Goal: Task Accomplishment & Management: Complete application form

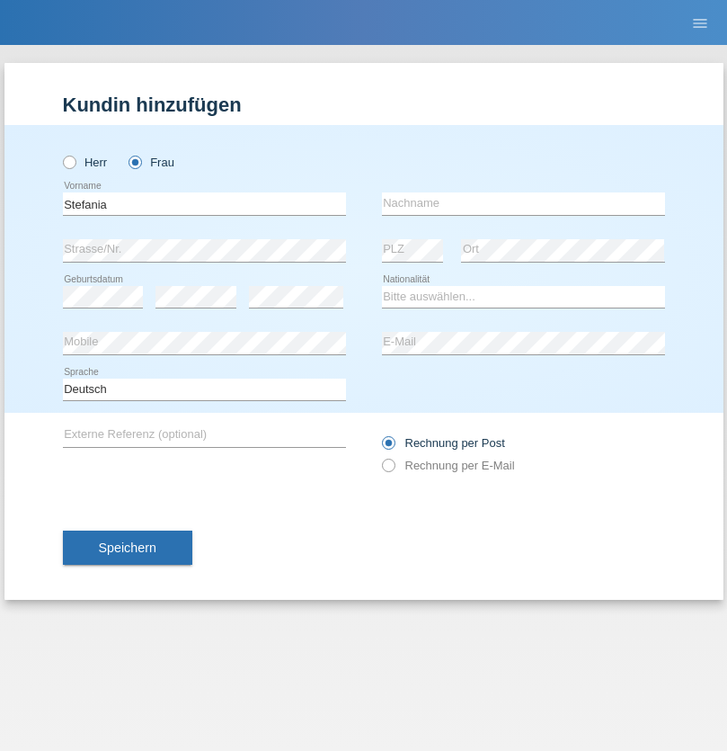
type input "Stefania"
click at [523, 203] on input "text" at bounding box center [523, 203] width 283 height 22
type input "de Lima SIlva"
select select "PT"
select select "C"
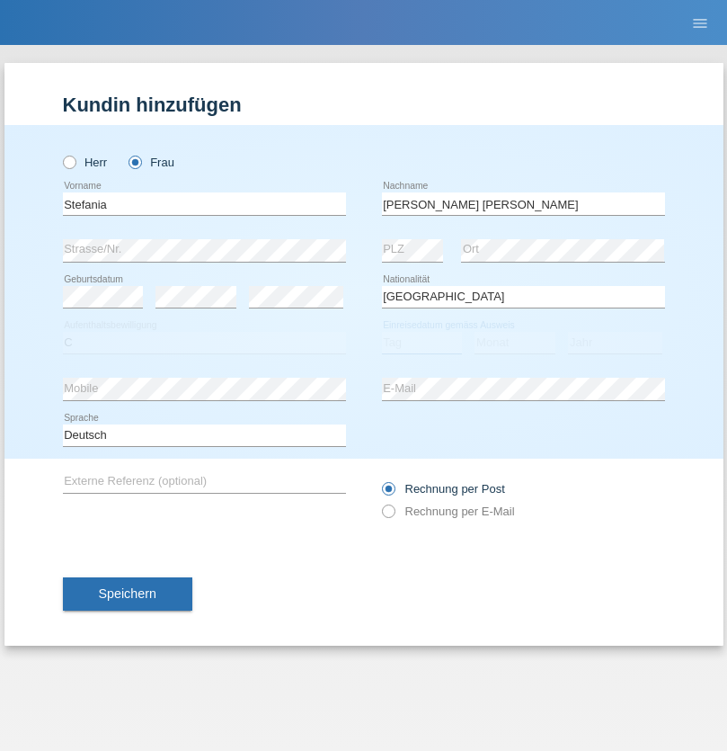
select select "23"
select select "05"
select select "2008"
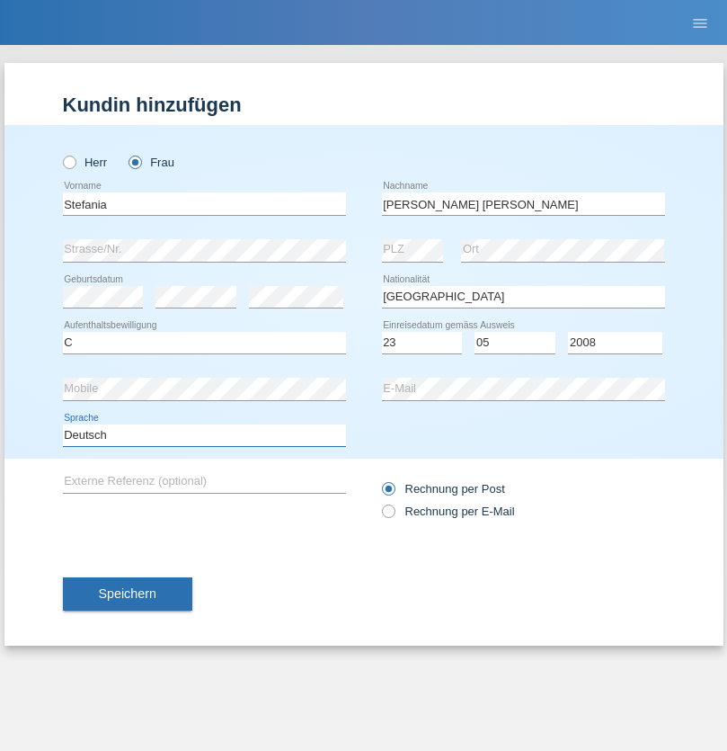
select select "en"
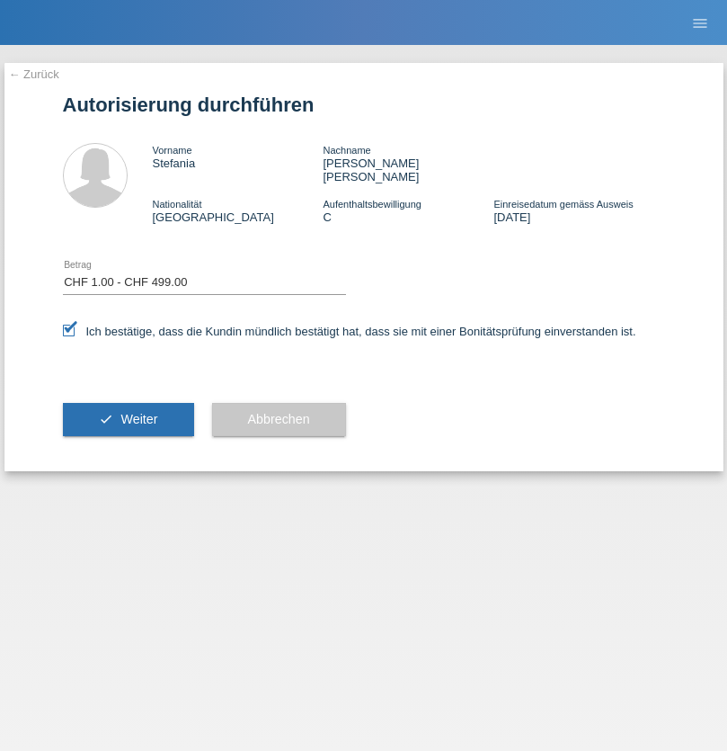
select select "1"
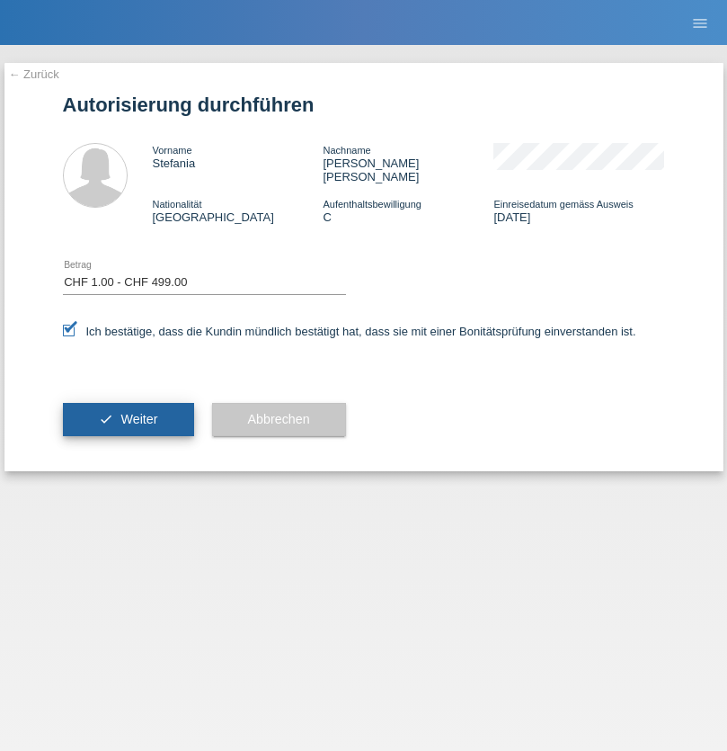
click at [128, 412] on span "Weiter" at bounding box center [138, 419] width 37 height 14
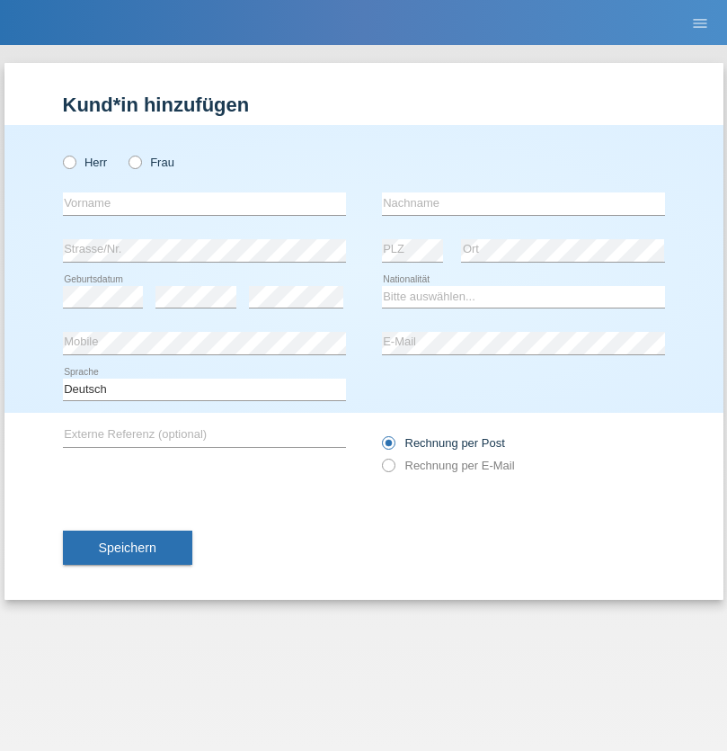
radio input "true"
click at [204, 203] on input "text" at bounding box center [204, 203] width 283 height 22
type input "[PERSON_NAME]"
click at [523, 203] on input "text" at bounding box center [523, 203] width 283 height 22
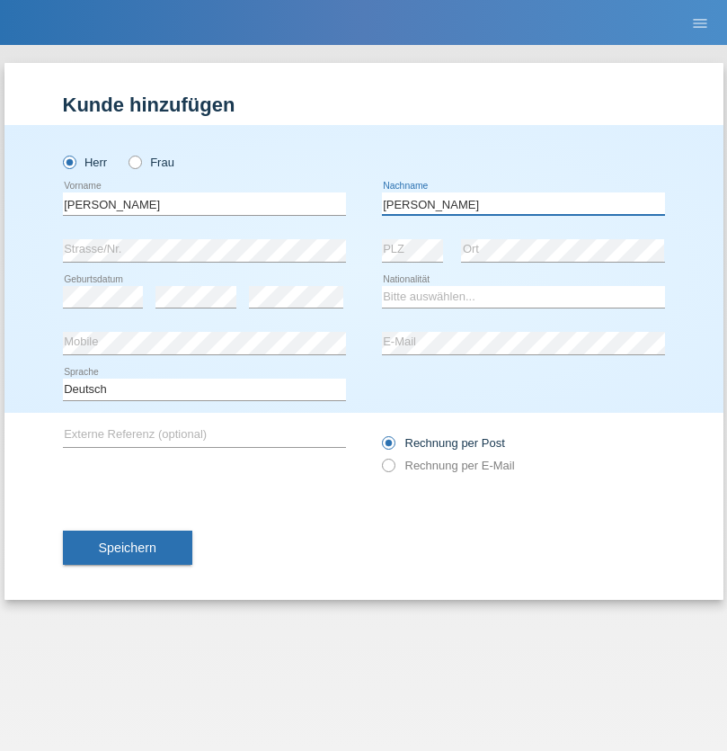
type input "[PERSON_NAME]"
select select "SY"
select select "C"
select select "21"
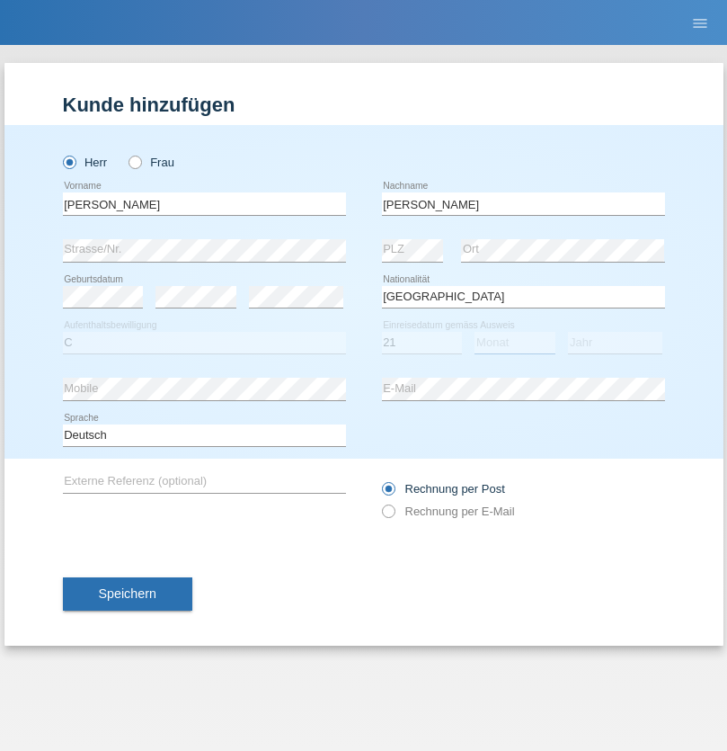
select select "12"
select select "2013"
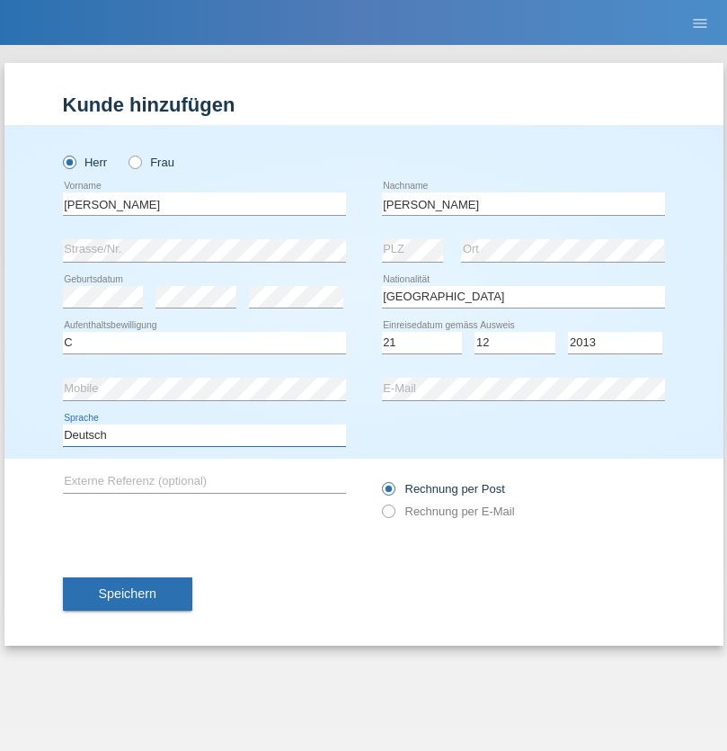
select select "en"
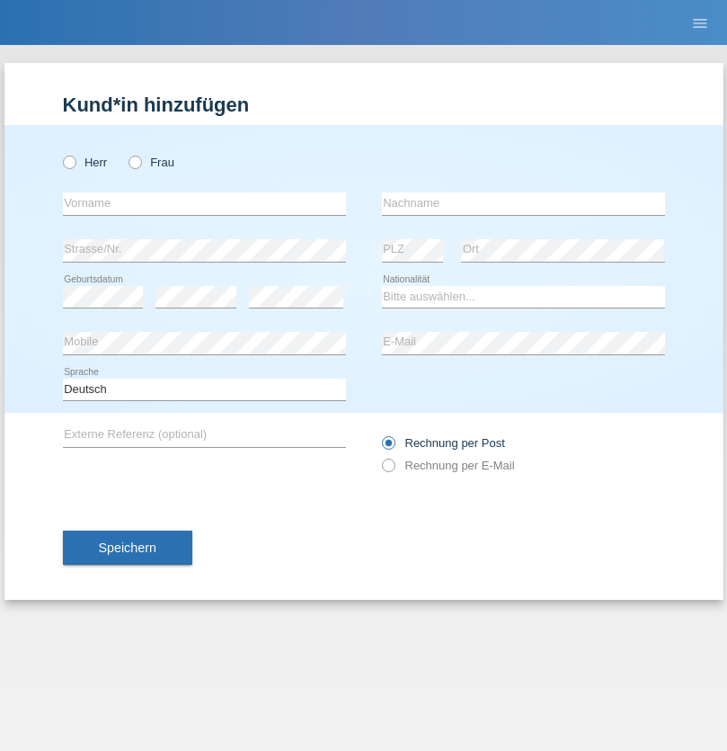
radio input "true"
click at [204, 203] on input "text" at bounding box center [204, 203] width 283 height 22
type input "David"
click at [523, 203] on input "text" at bounding box center [523, 203] width 283 height 22
type input "Senn"
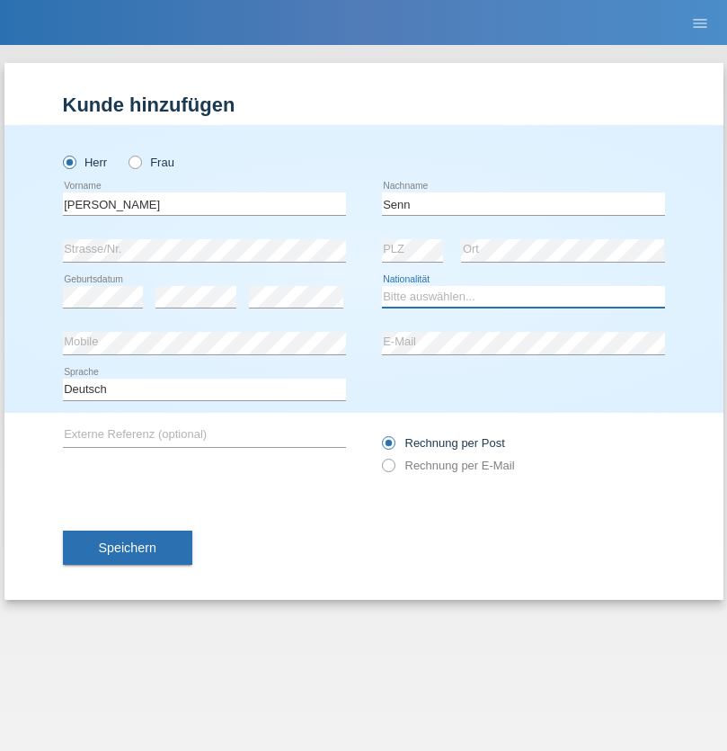
select select "CH"
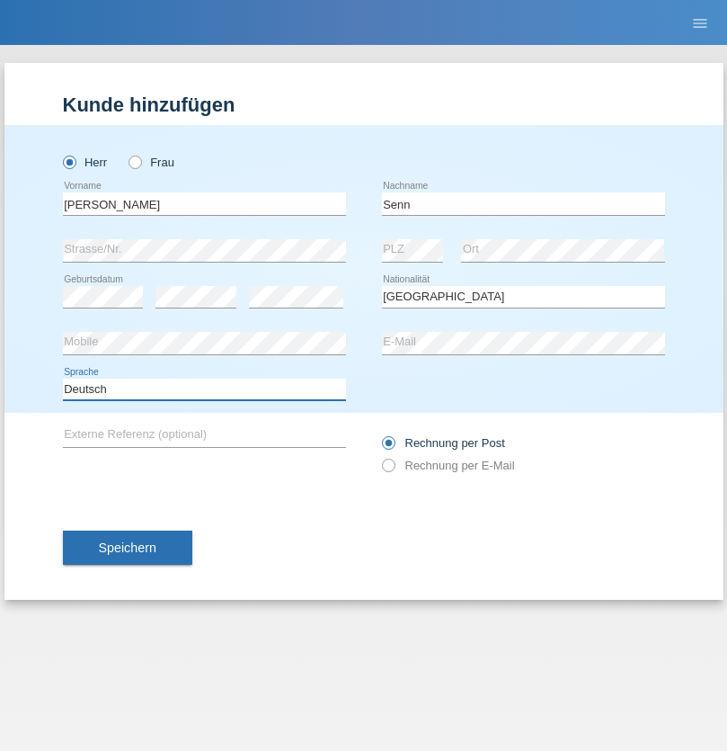
select select "en"
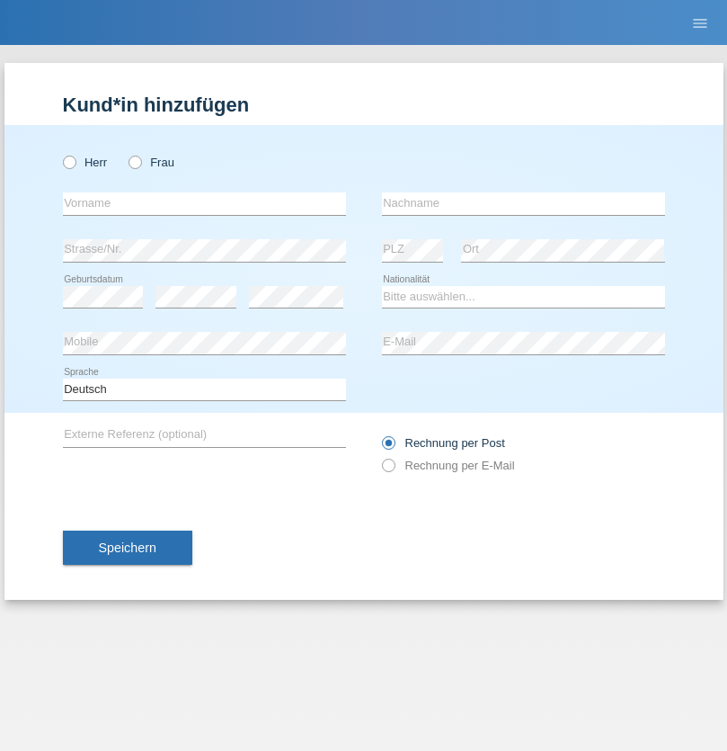
radio input "true"
click at [204, 203] on input "text" at bounding box center [204, 203] width 283 height 22
type input "Mimoza"
click at [523, 203] on input "text" at bounding box center [523, 203] width 283 height 22
type input "Deda"
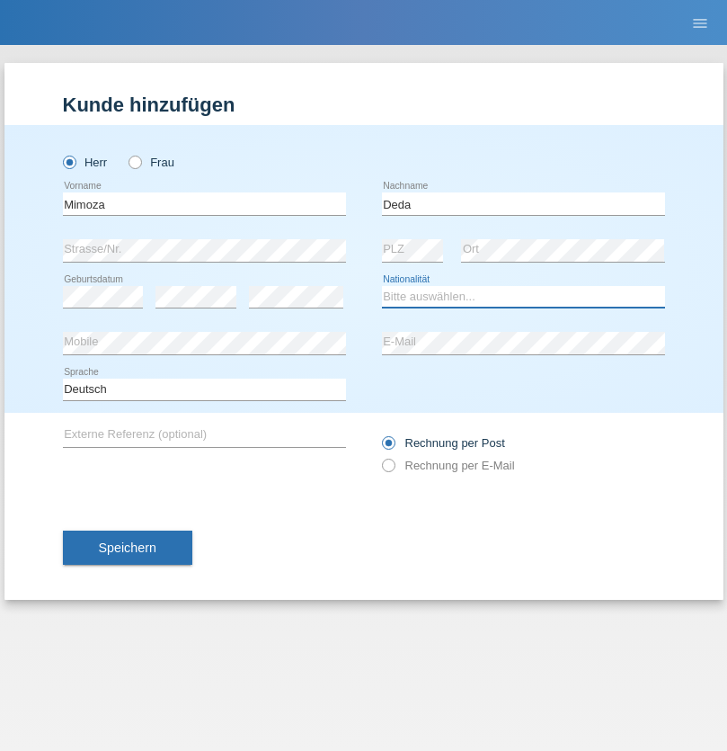
select select "DE"
select select "C"
select select "26"
select select "08"
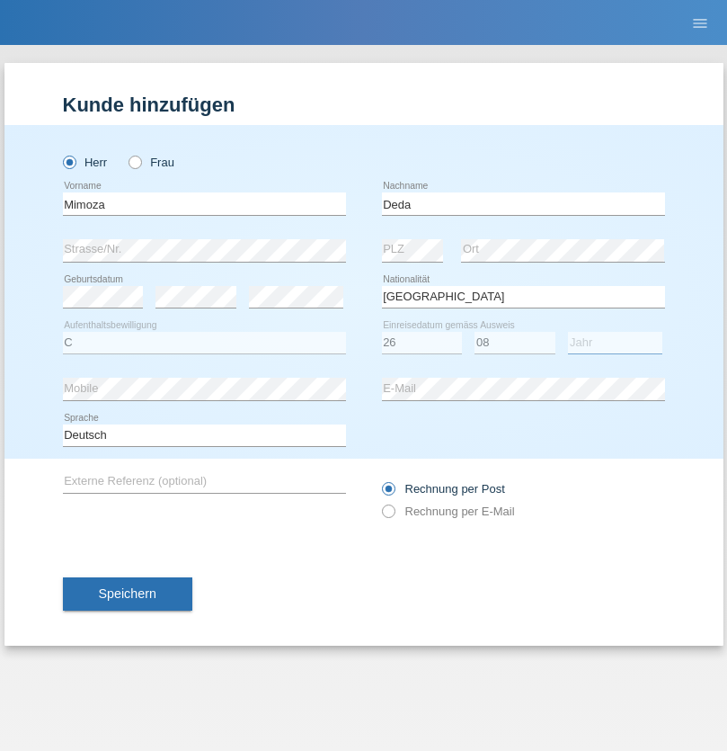
select select "1983"
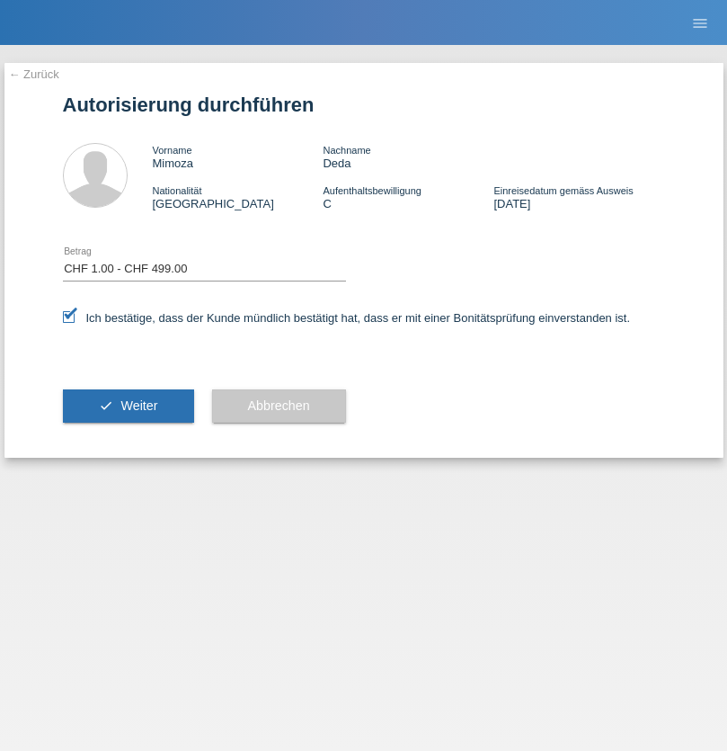
select select "1"
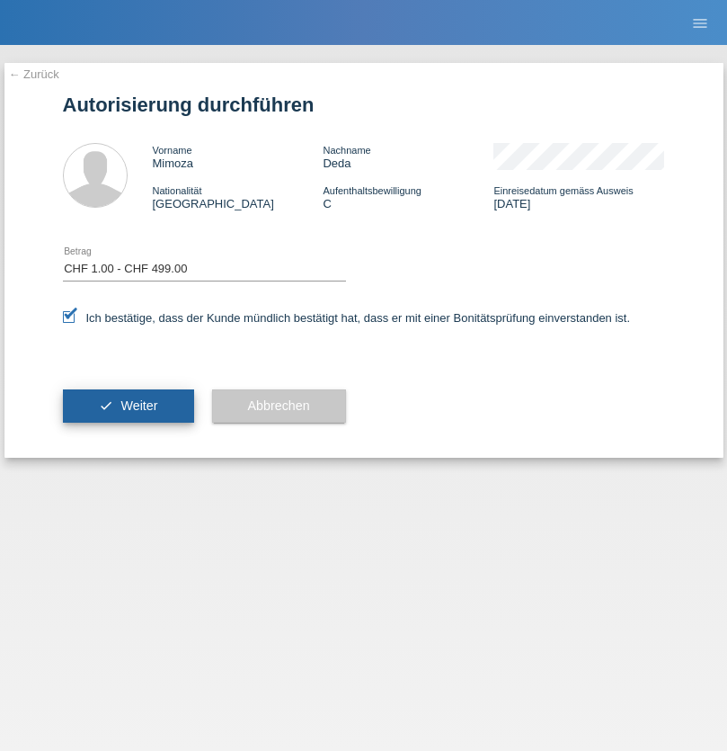
click at [128, 406] on span "Weiter" at bounding box center [138, 405] width 37 height 14
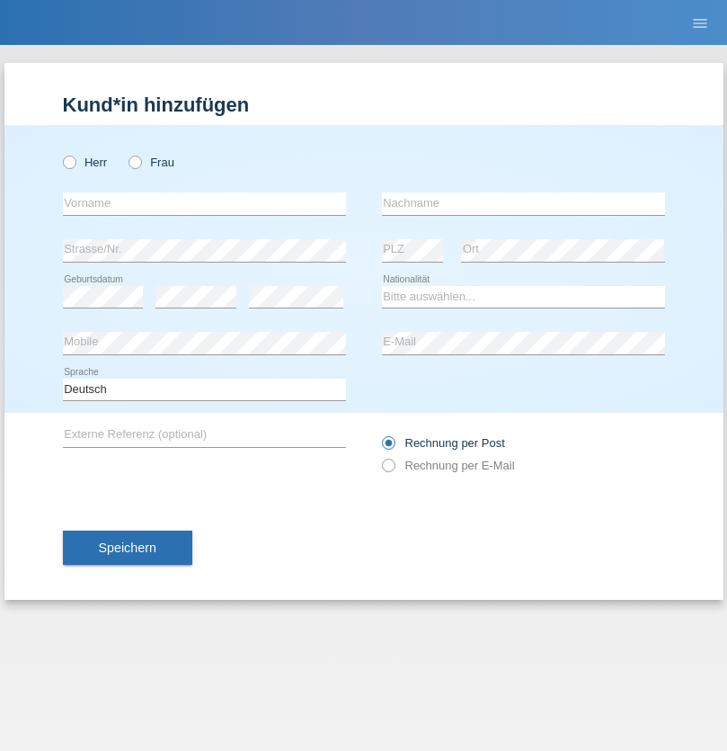
radio input "true"
click at [204, 203] on input "text" at bounding box center [204, 203] width 283 height 22
type input "[PERSON_NAME]"
click at [523, 203] on input "text" at bounding box center [523, 203] width 283 height 22
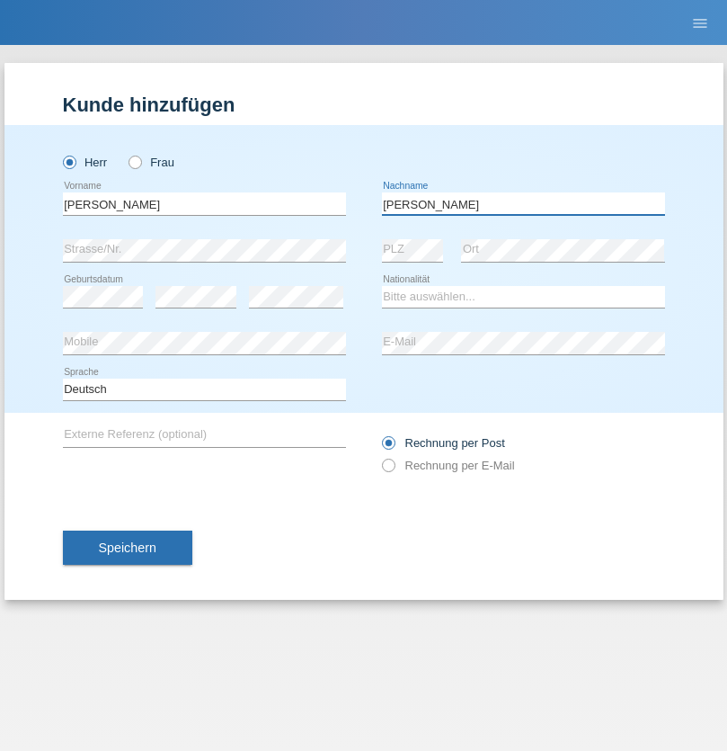
type input "[PERSON_NAME]"
select select "IT"
select select "C"
select select "01"
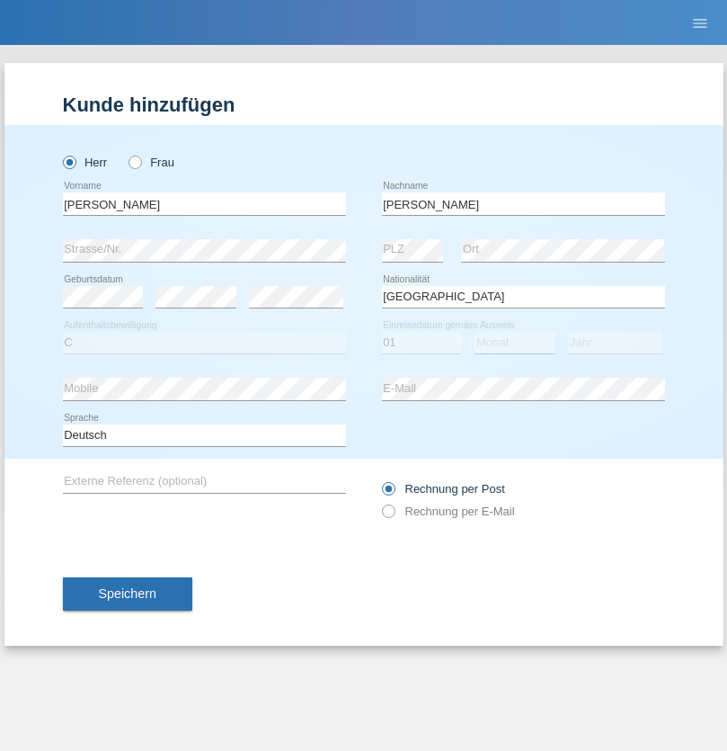
select select "10"
select select "2021"
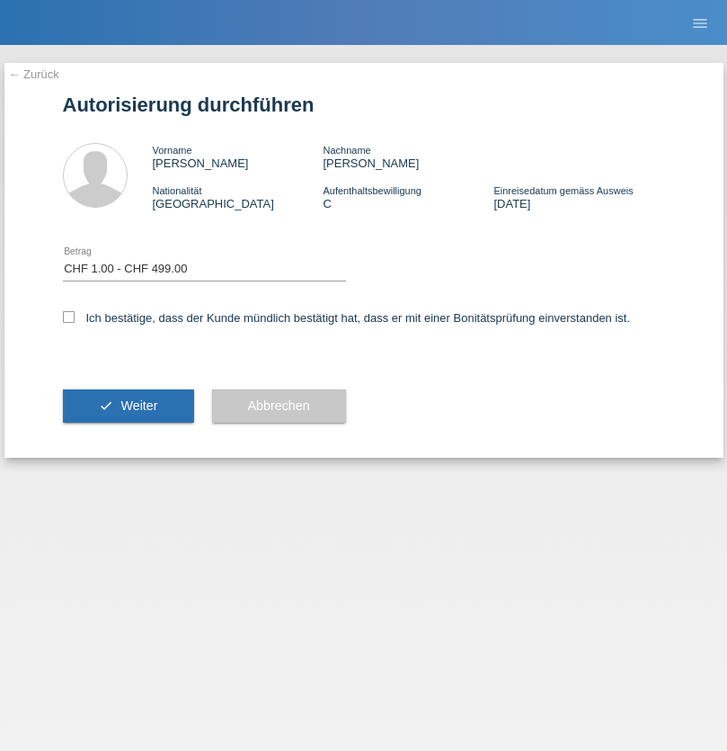
select select "1"
checkbox input "true"
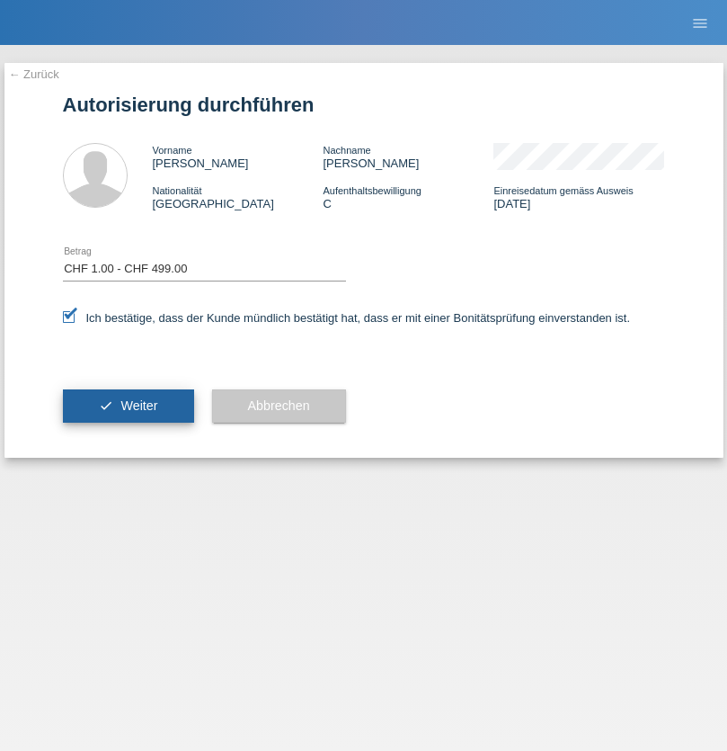
click at [128, 406] on span "Weiter" at bounding box center [138, 405] width 37 height 14
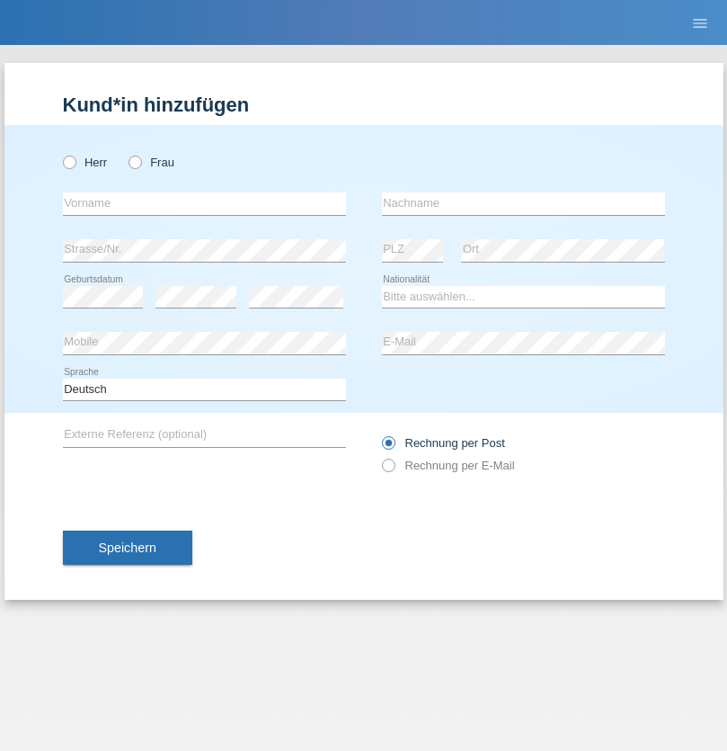
radio input "true"
click at [204, 203] on input "text" at bounding box center [204, 203] width 283 height 22
type input "[PERSON_NAME]"
click at [523, 203] on input "text" at bounding box center [523, 203] width 283 height 22
type input "Deda"
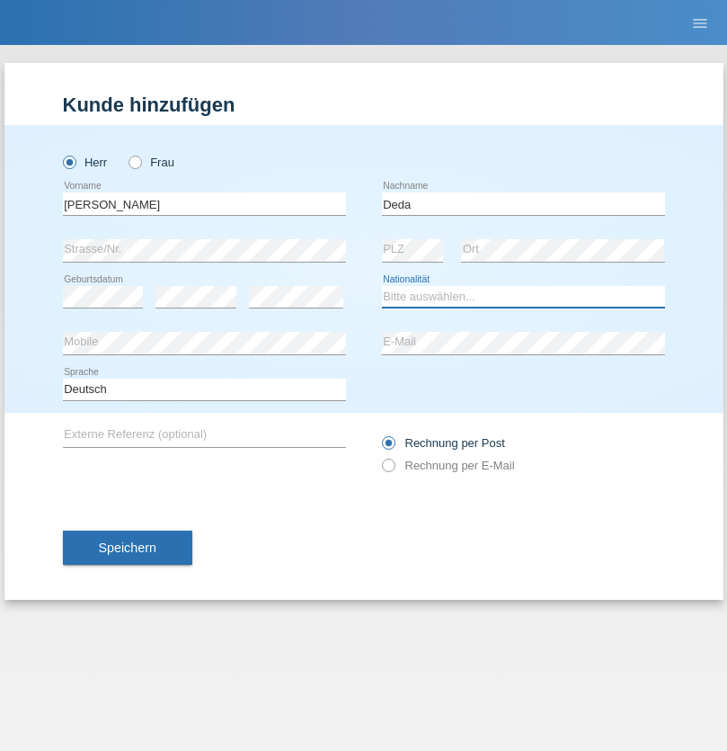
select select "DE"
select select "C"
select select "26"
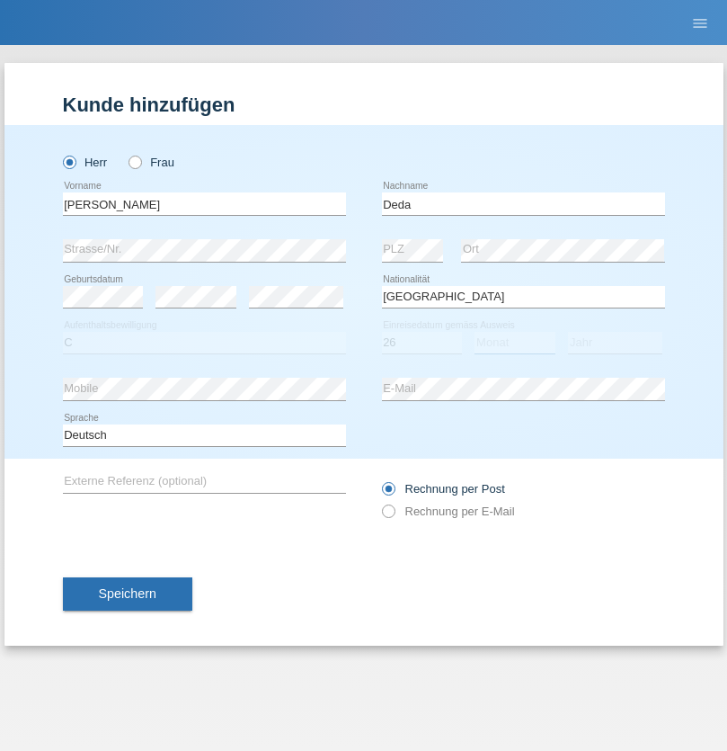
select select "08"
select select "1983"
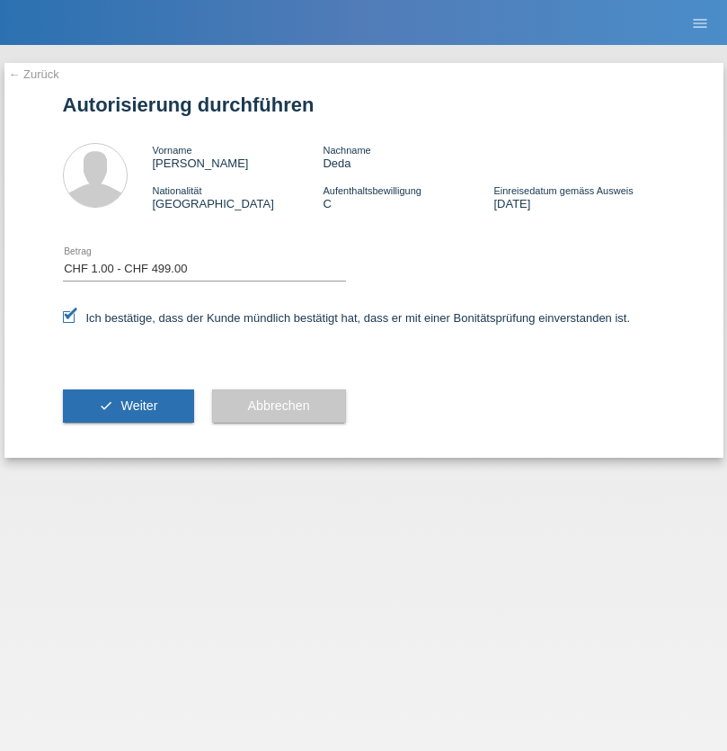
select select "1"
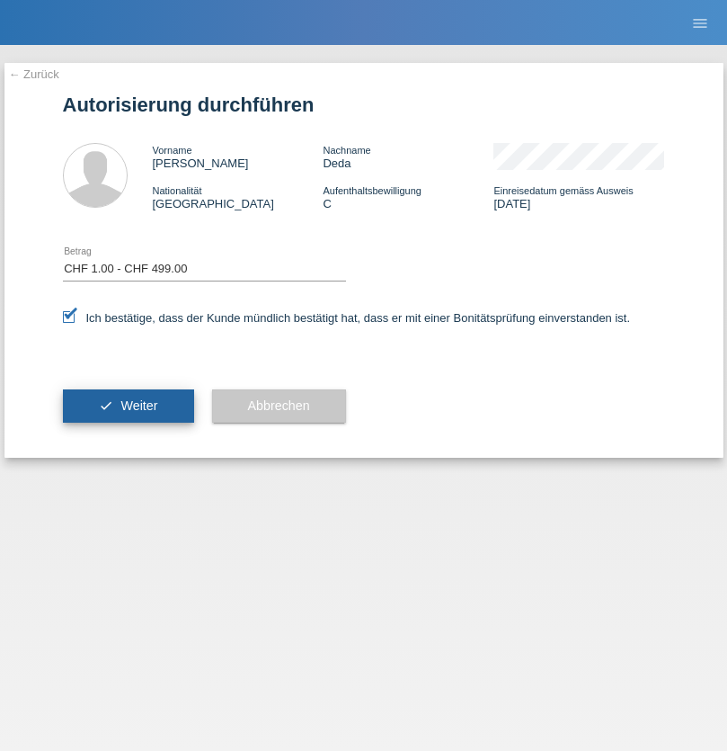
click at [128, 406] on span "Weiter" at bounding box center [138, 405] width 37 height 14
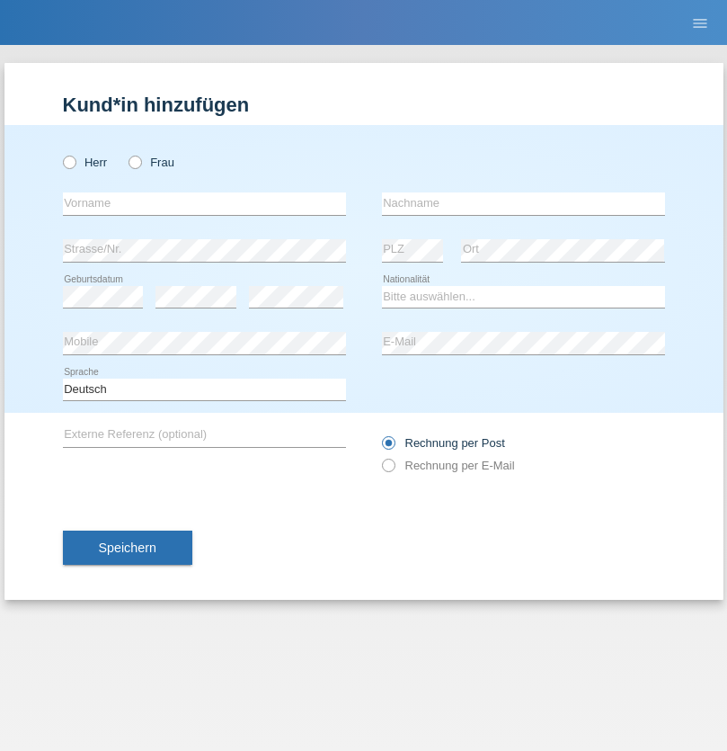
radio input "true"
click at [204, 203] on input "text" at bounding box center [204, 203] width 283 height 22
type input "Diana"
click at [523, 203] on input "text" at bounding box center [523, 203] width 283 height 22
type input "Baloh"
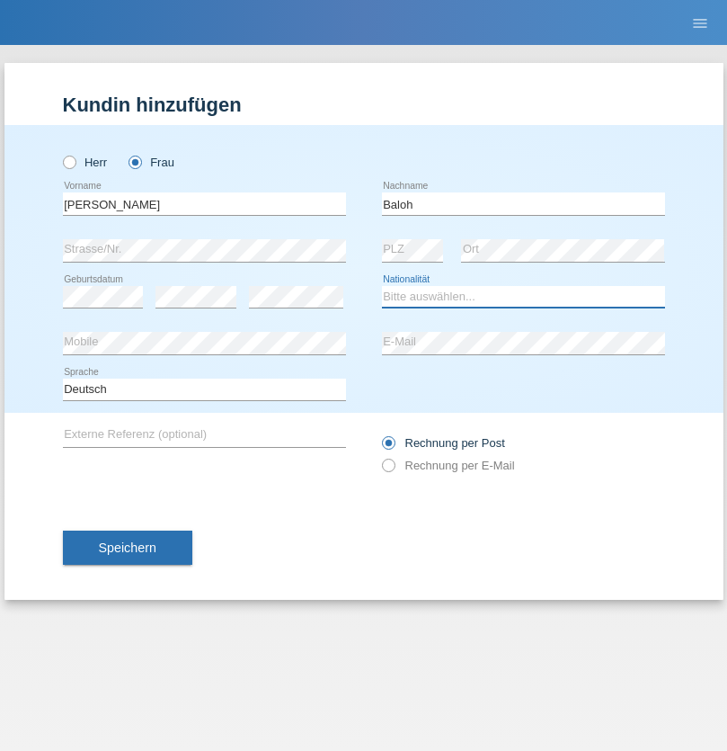
select select "UA"
select select "C"
select select "09"
select select "05"
radio input "true"
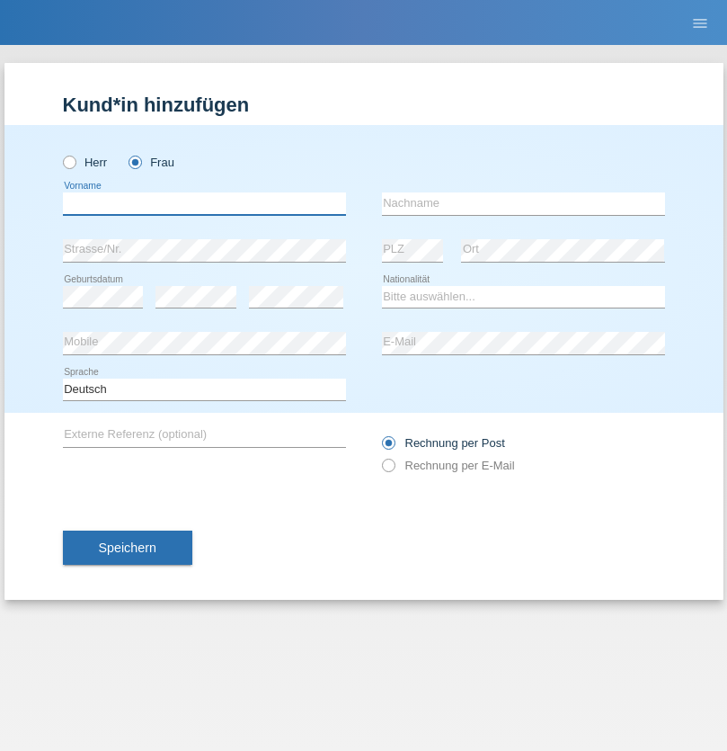
click at [204, 203] on input "text" at bounding box center [204, 203] width 283 height 22
type input "Petre"
click at [523, 203] on input "text" at bounding box center [523, 203] width 283 height 22
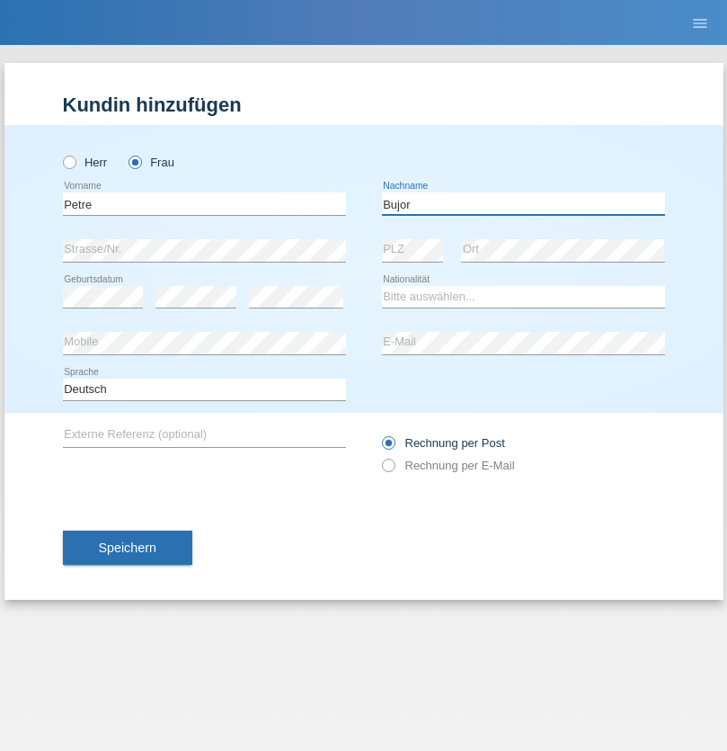
type input "Bujor"
select select "RO"
select select "C"
select select "08"
select select "09"
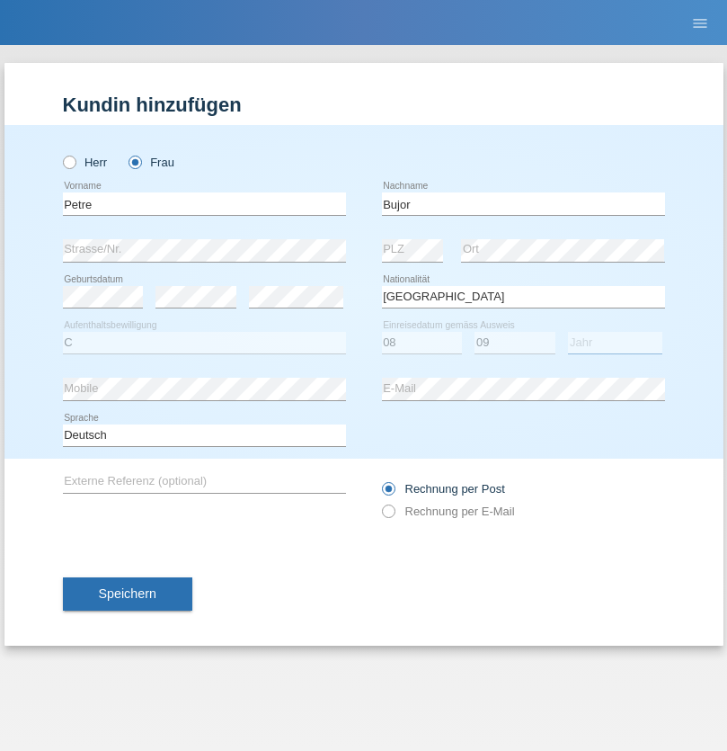
select select "2021"
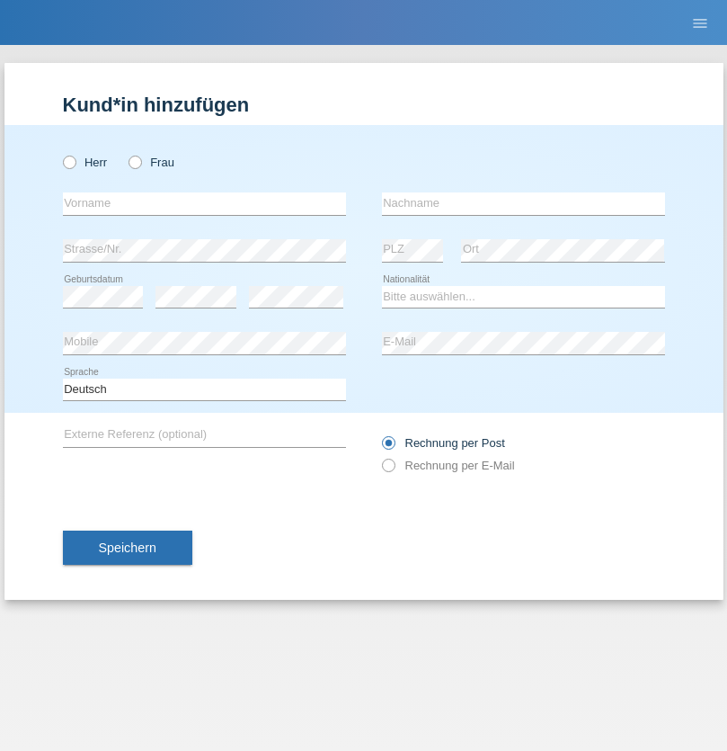
radio input "true"
click at [204, 203] on input "text" at bounding box center [204, 203] width 283 height 22
type input "agnertina"
click at [523, 203] on input "text" at bounding box center [523, 203] width 283 height 22
type input "noshaj"
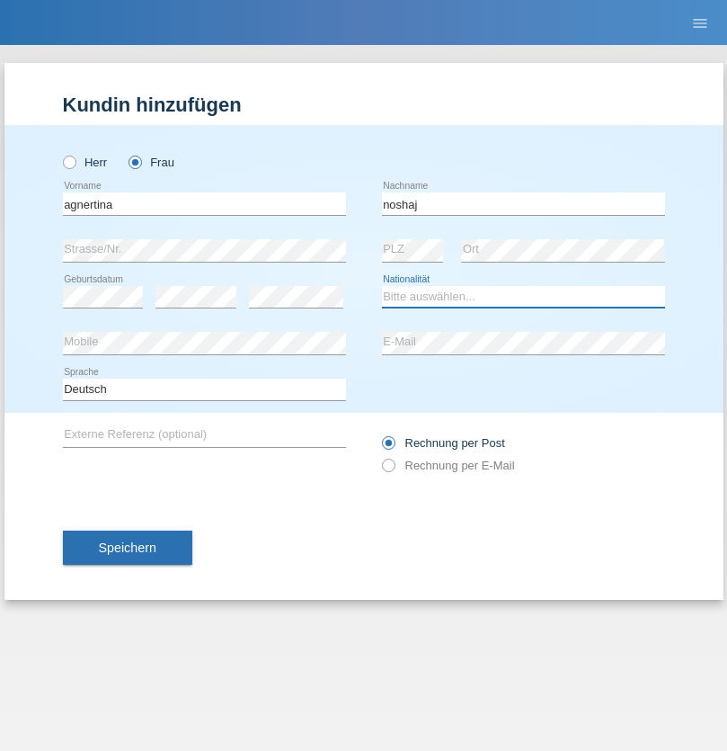
select select "NL"
select select "C"
select select "01"
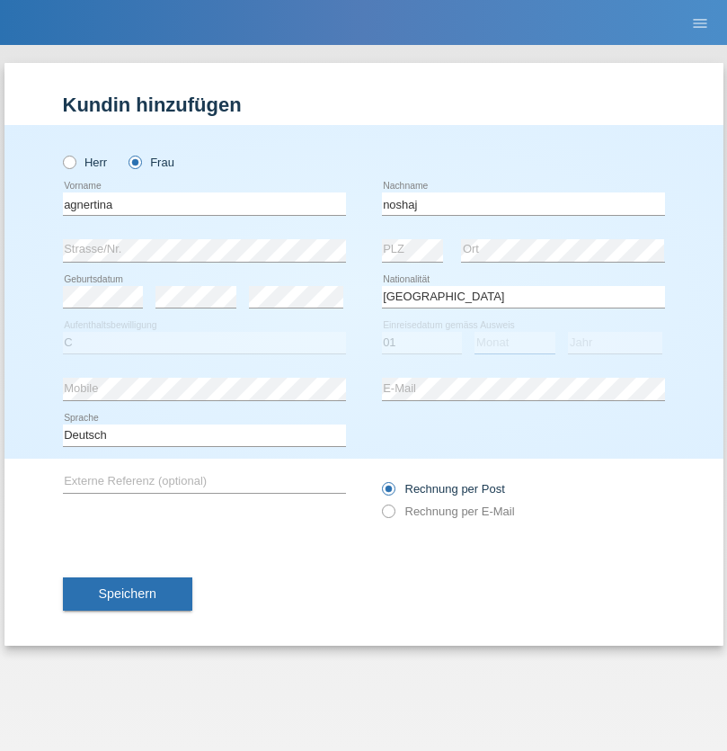
select select "08"
select select "2021"
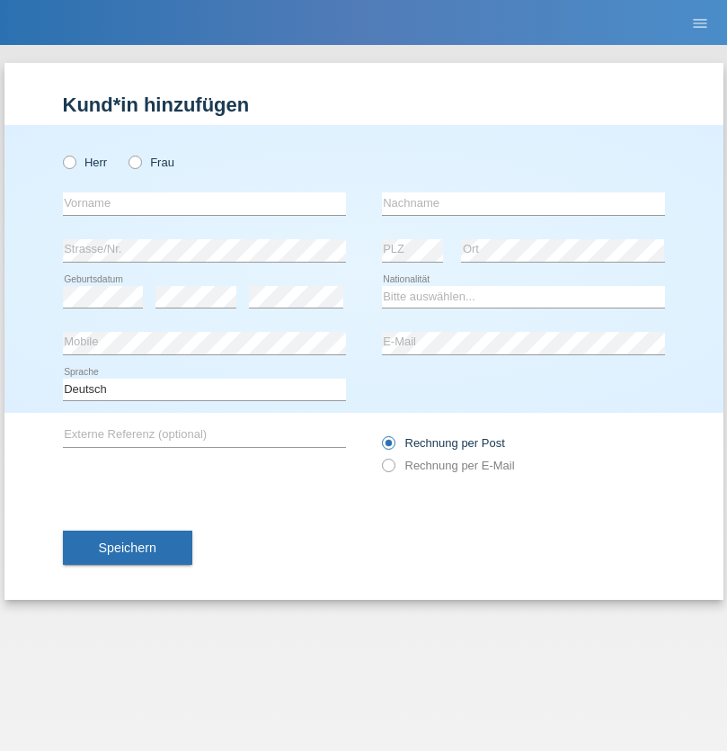
radio input "true"
click at [204, 203] on input "text" at bounding box center [204, 203] width 283 height 22
type input "firat"
click at [523, 203] on input "text" at bounding box center [523, 203] width 283 height 22
type input "kara"
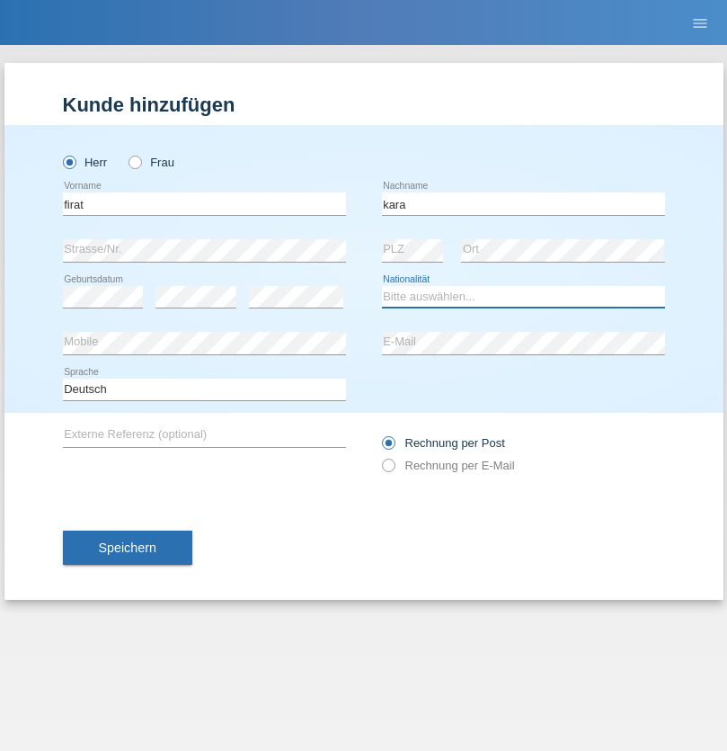
select select "CH"
radio input "true"
click at [204, 203] on input "text" at bounding box center [204, 203] width 283 height 22
type input "Cristian"
click at [523, 203] on input "text" at bounding box center [523, 203] width 283 height 22
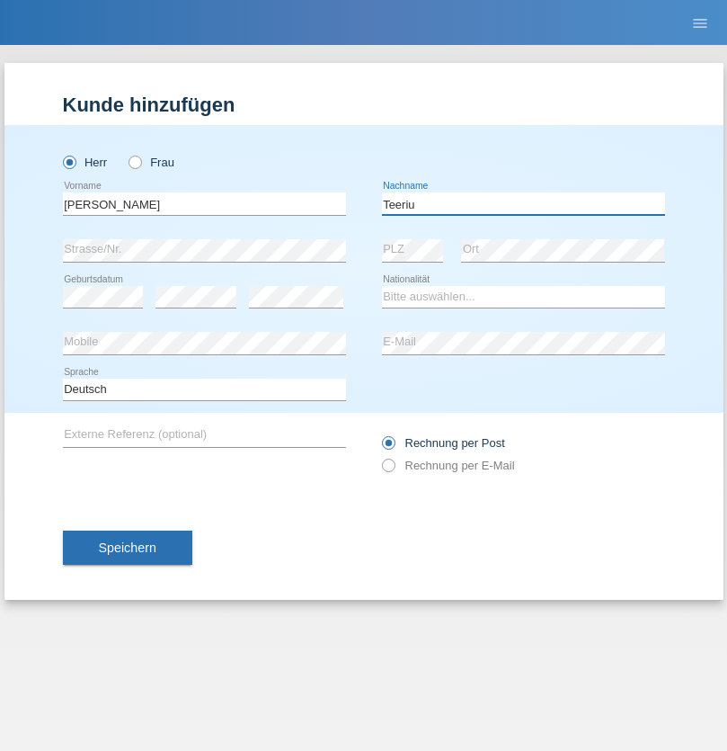
type input "Teeriu"
select select "RO"
select select "C"
select select "08"
select select "09"
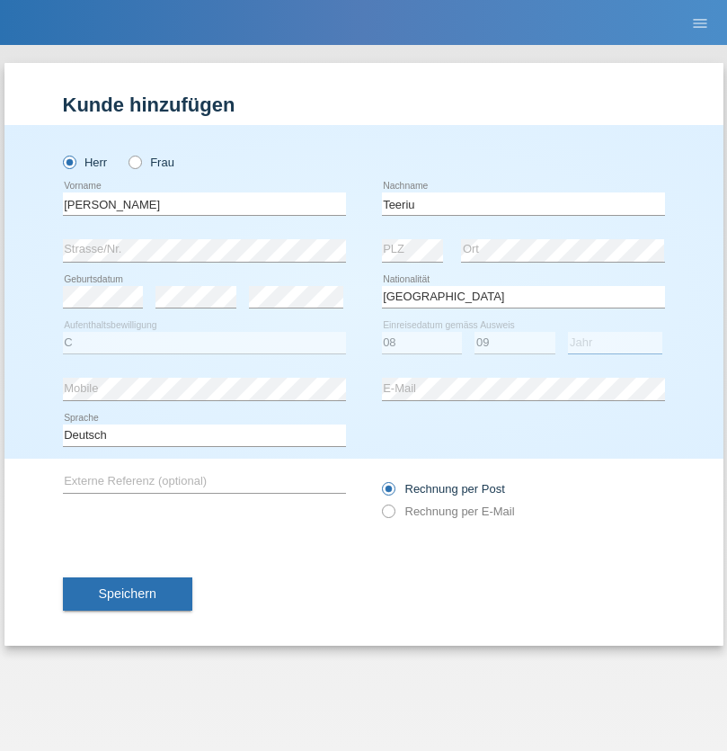
select select "2021"
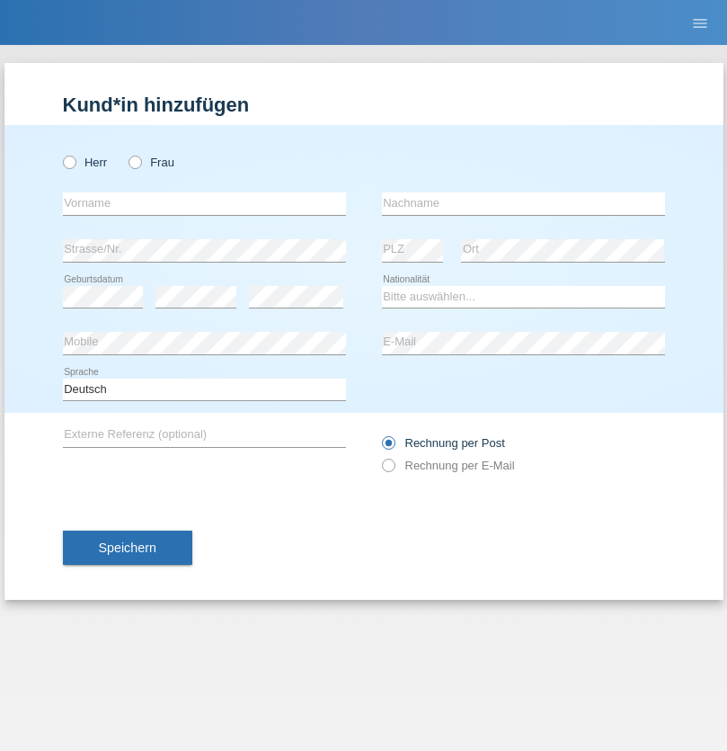
radio input "true"
click at [204, 203] on input "text" at bounding box center [204, 203] width 283 height 22
type input "Rihanna"
click at [523, 203] on input "text" at bounding box center [523, 203] width 283 height 22
type input "Dössegger"
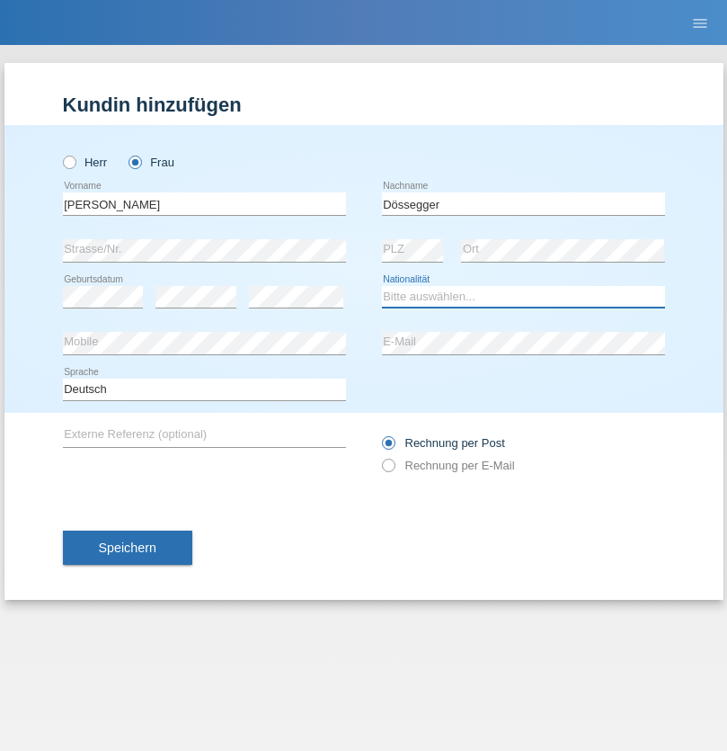
select select "CH"
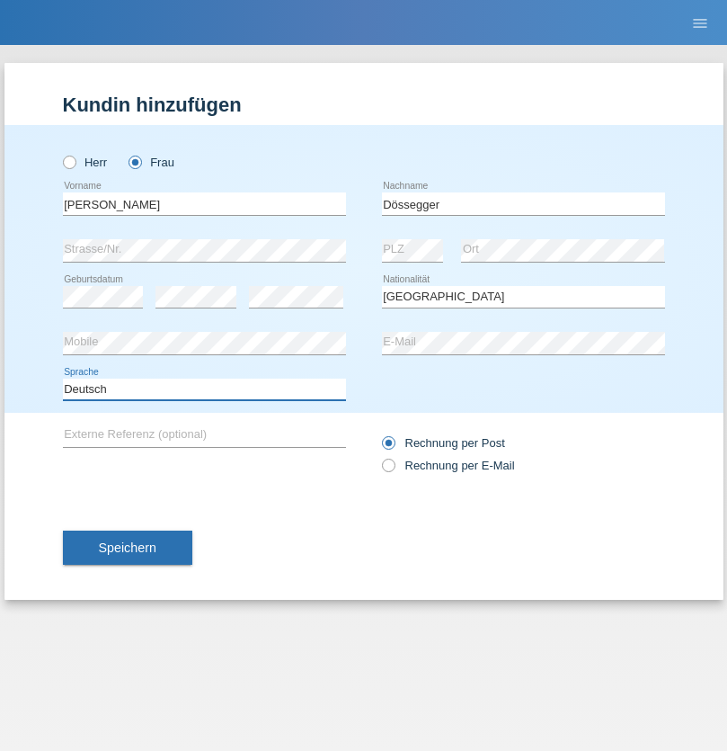
select select "en"
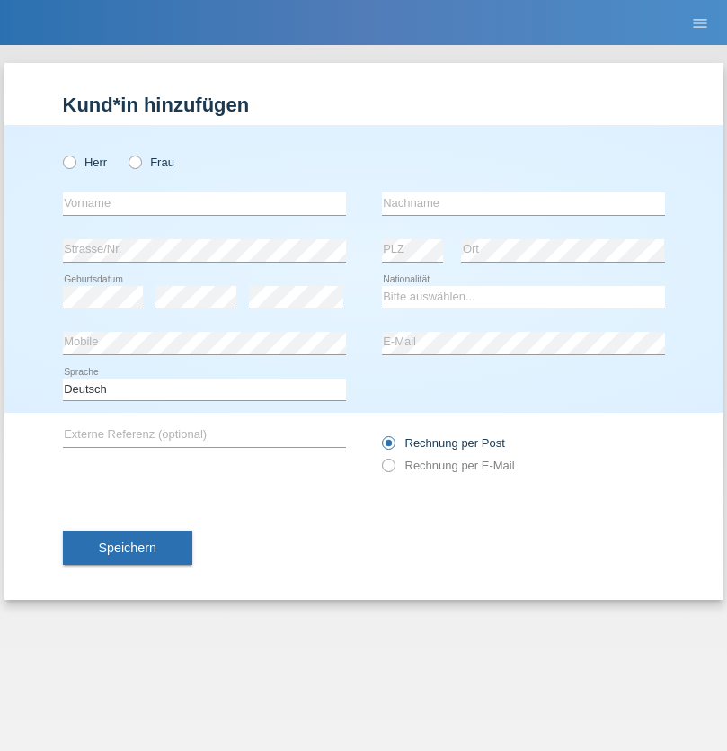
radio input "true"
click at [204, 203] on input "text" at bounding box center [204, 203] width 283 height 22
type input "Senije"
click at [523, 203] on input "text" at bounding box center [523, 203] width 283 height 22
type input "Rama"
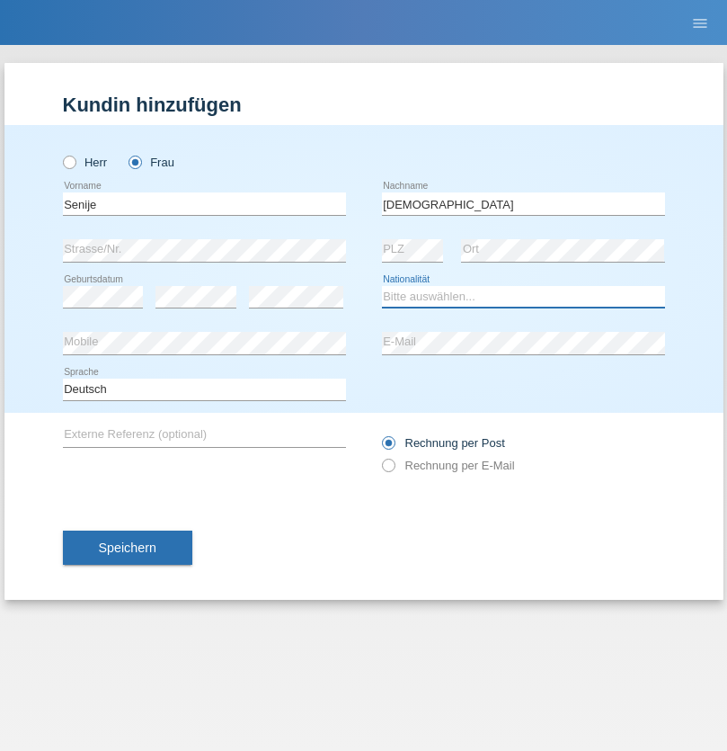
select select "CH"
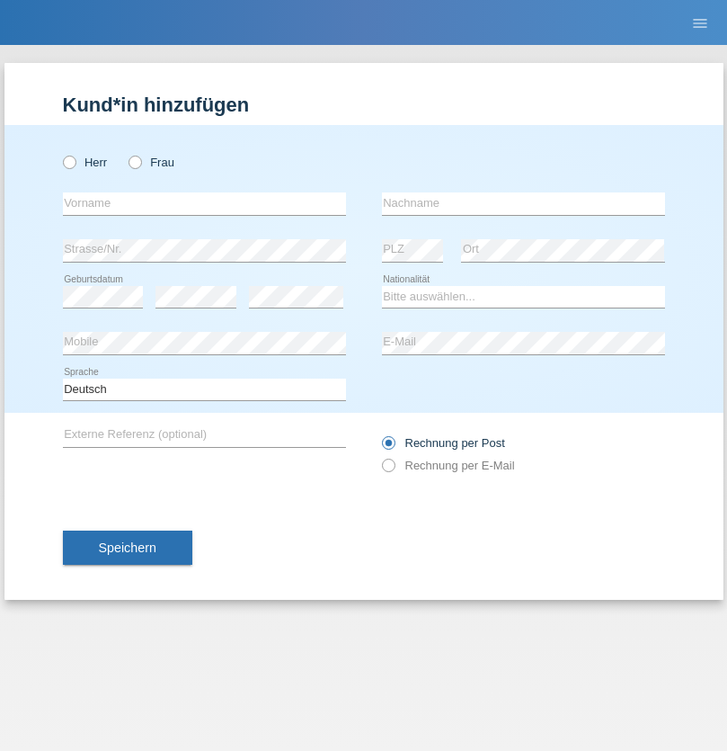
radio input "true"
click at [204, 203] on input "text" at bounding box center [204, 203] width 283 height 22
type input "Andy"
click at [523, 203] on input "text" at bounding box center [523, 203] width 283 height 22
type input "Priestley"
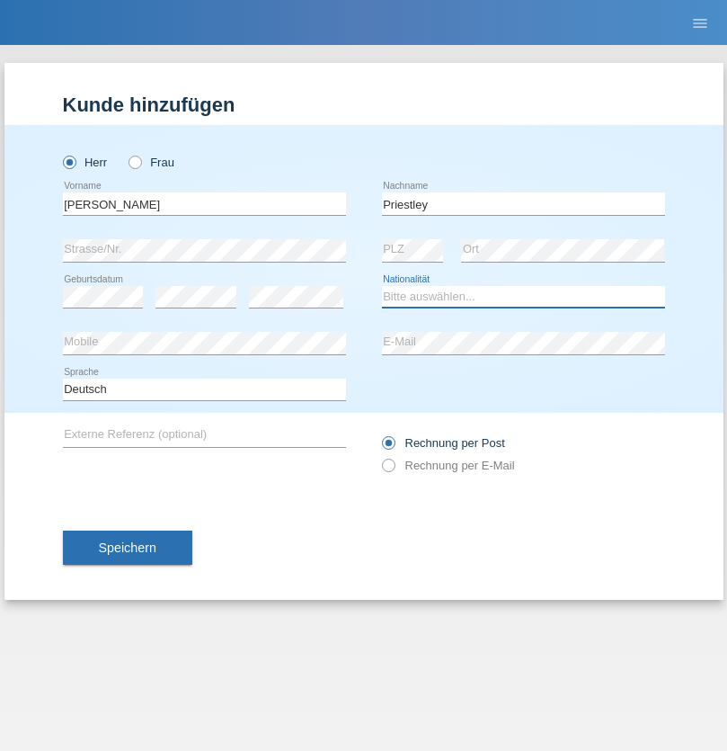
select select "CH"
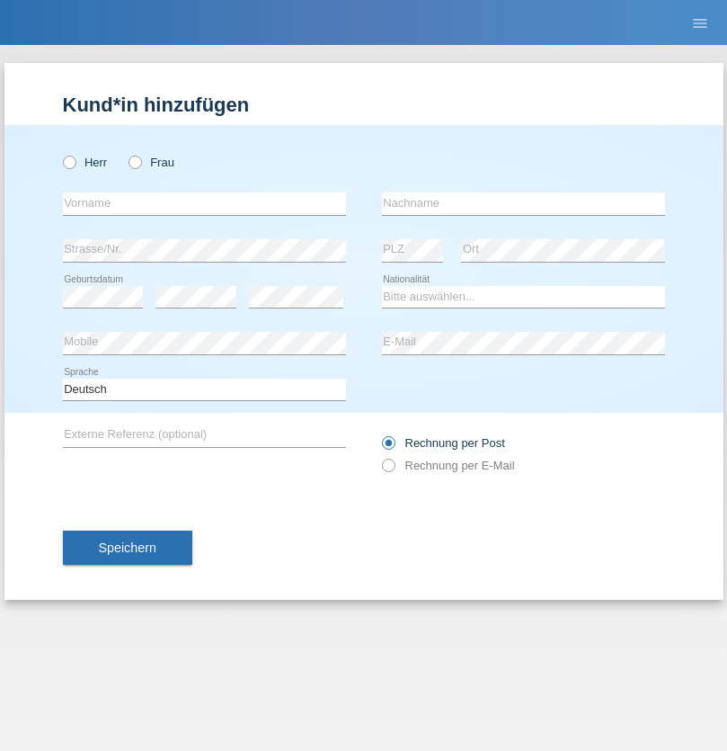
radio input "true"
click at [204, 203] on input "text" at bounding box center [204, 203] width 283 height 22
type input "[PERSON_NAME]"
click at [523, 203] on input "text" at bounding box center [523, 203] width 283 height 22
type input "Fortugno"
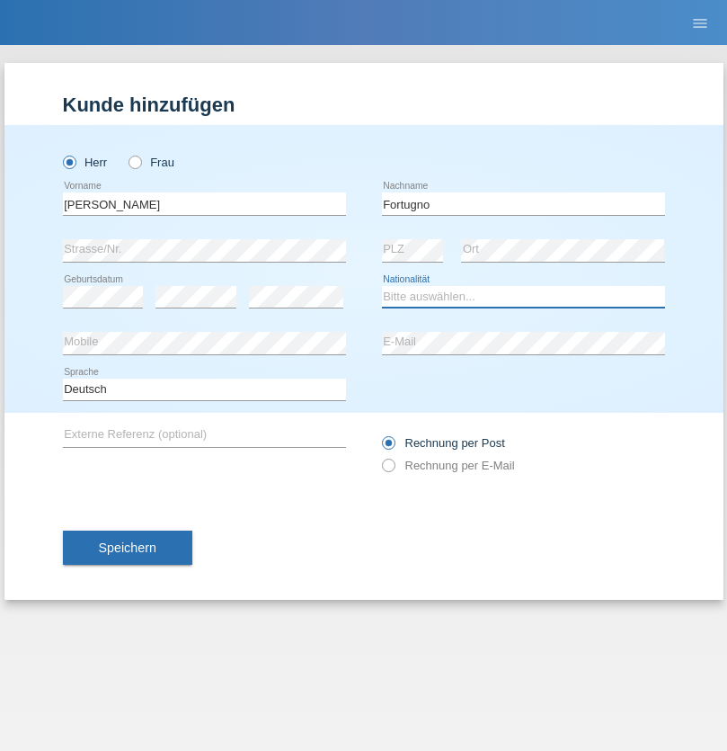
select select "IT"
select select "C"
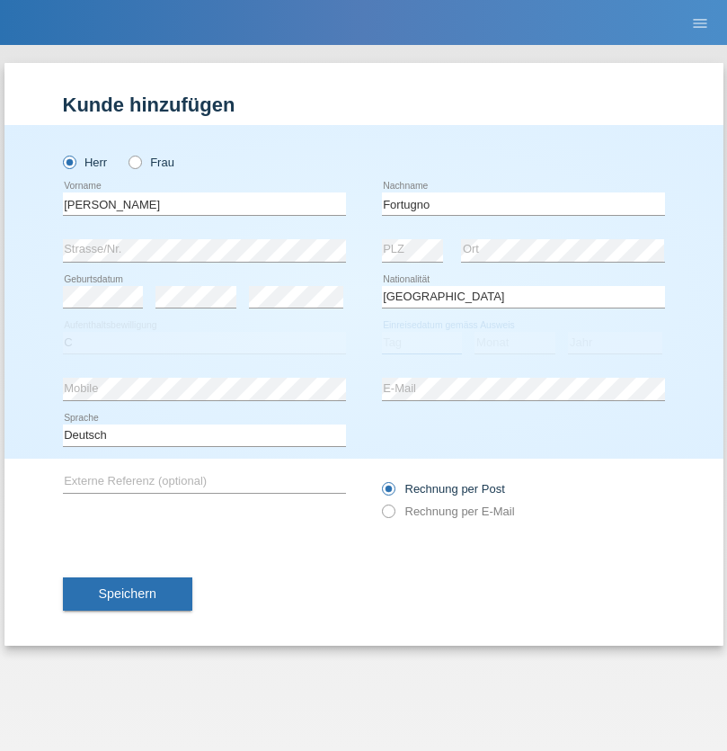
select select "09"
select select "08"
select select "2006"
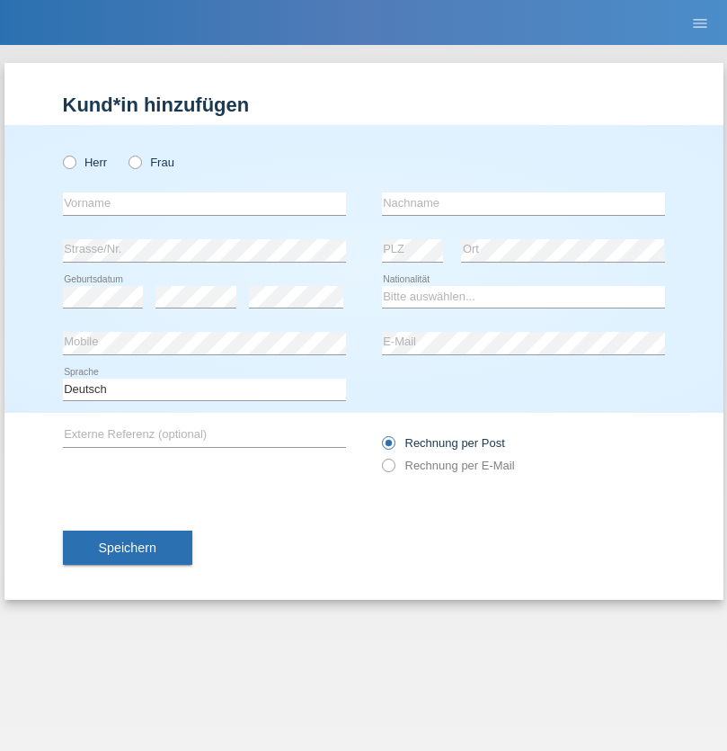
radio input "true"
click at [204, 203] on input "text" at bounding box center [204, 203] width 283 height 22
type input "[PERSON_NAME]"
click at [523, 203] on input "text" at bounding box center [523, 203] width 283 height 22
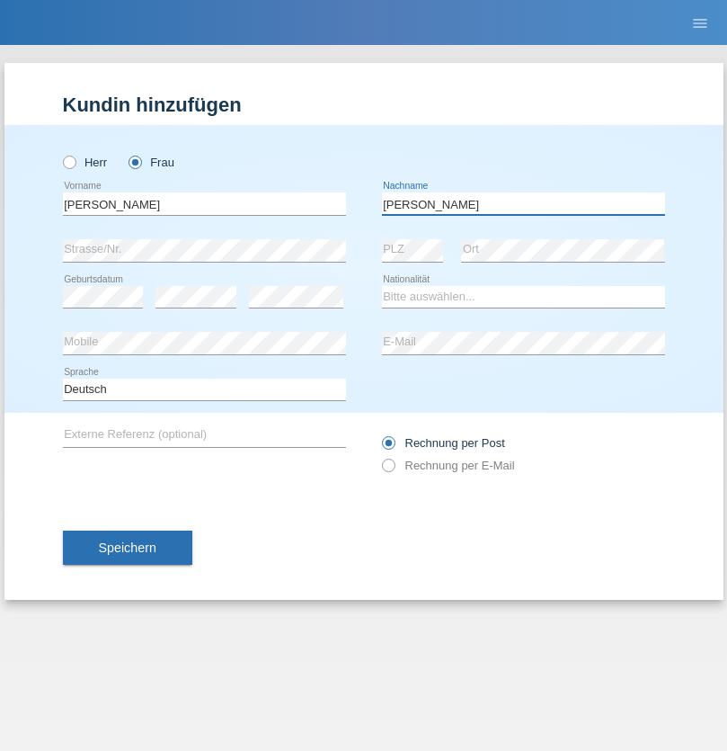
type input "[PERSON_NAME]"
select select "UA"
select select "C"
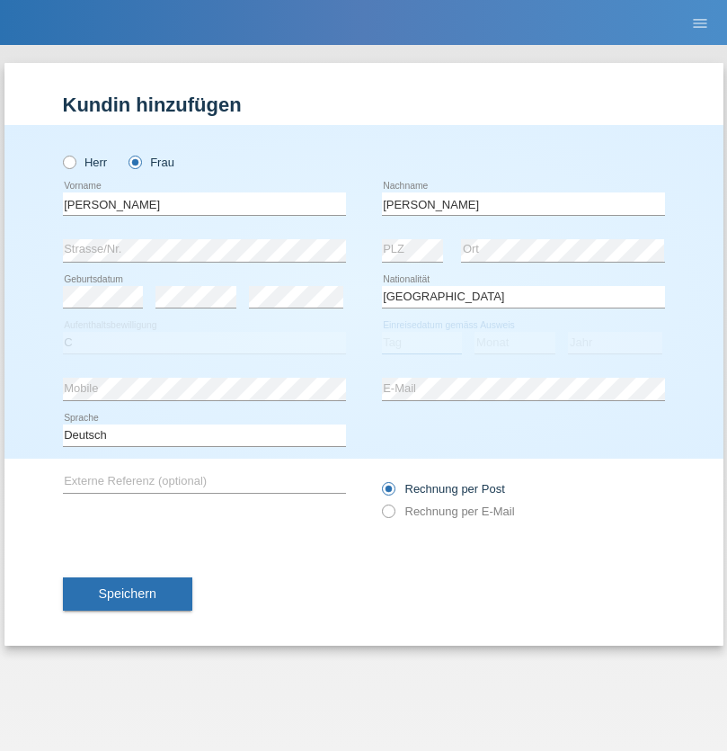
select select "23"
select select "10"
select select "2021"
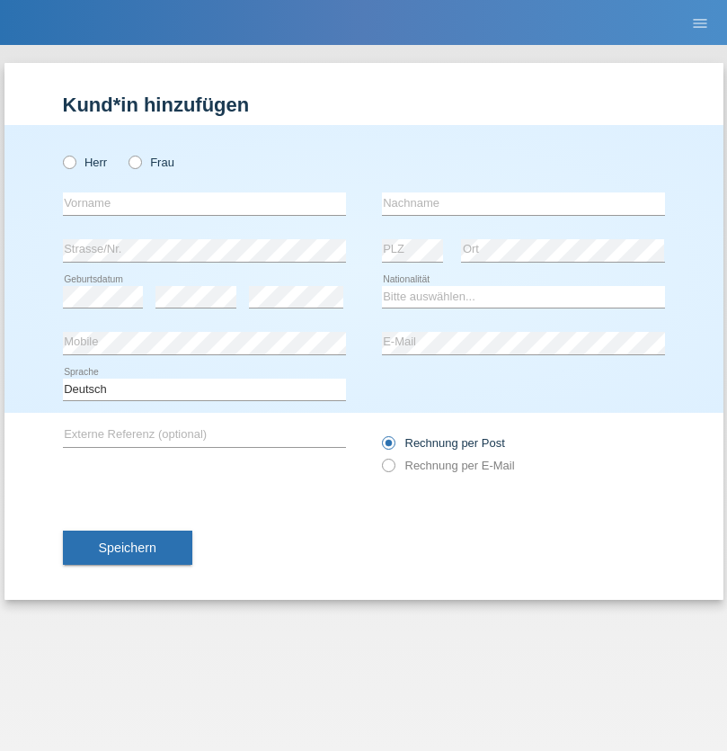
radio input "true"
click at [204, 203] on input "text" at bounding box center [204, 203] width 283 height 22
type input "Nuria"
click at [523, 203] on input "text" at bounding box center [523, 203] width 283 height 22
type input "D'Antino"
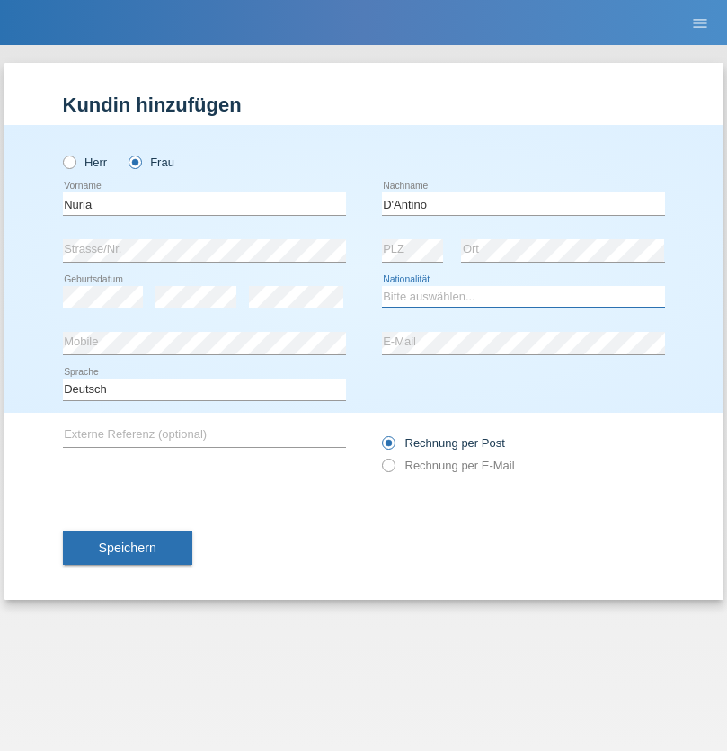
select select "CH"
